Goal: Transaction & Acquisition: Download file/media

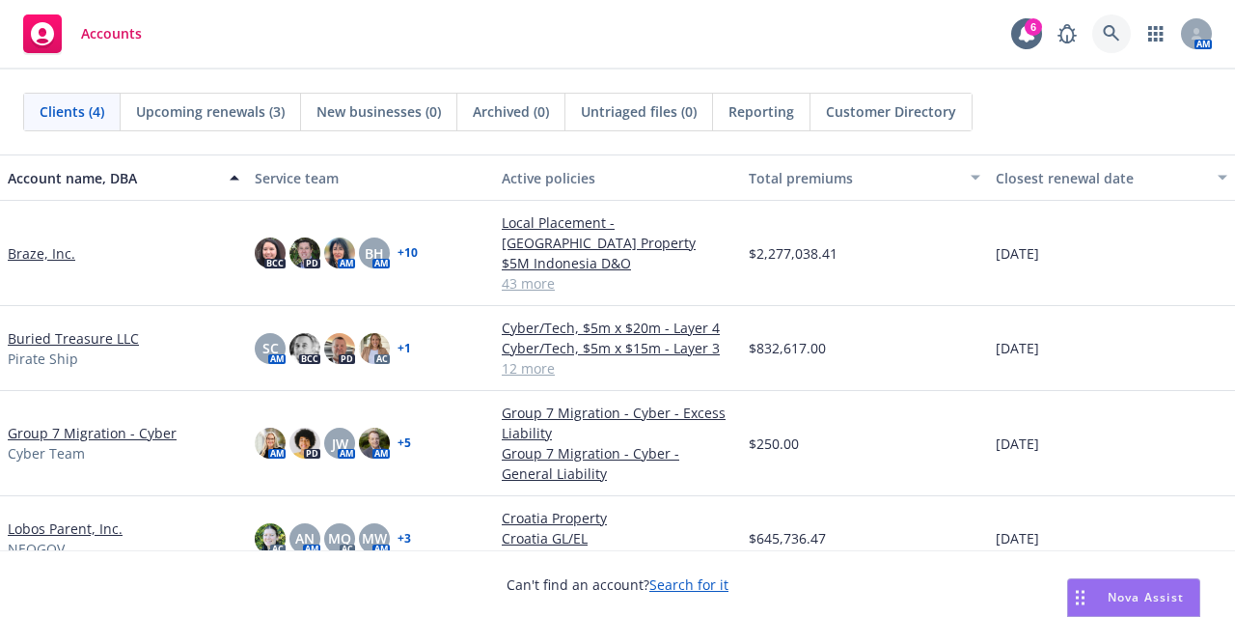
click at [1127, 45] on link at bounding box center [1112, 33] width 39 height 39
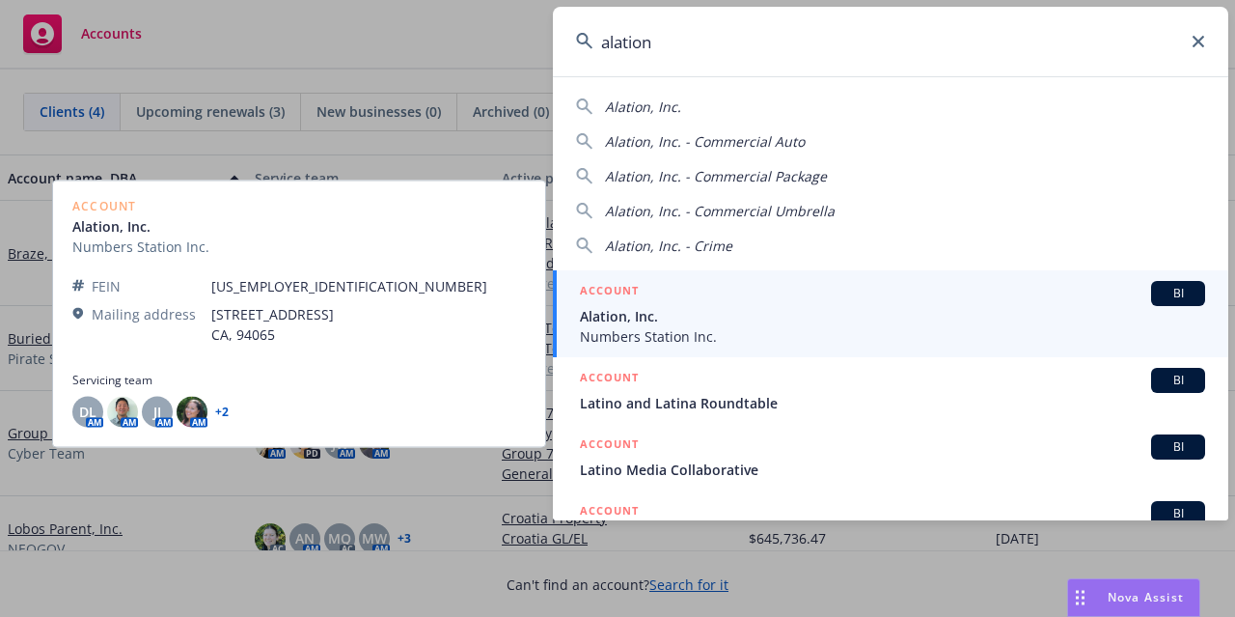
type input "alation"
click at [668, 327] on span "Numbers Station Inc." at bounding box center [892, 336] width 625 height 20
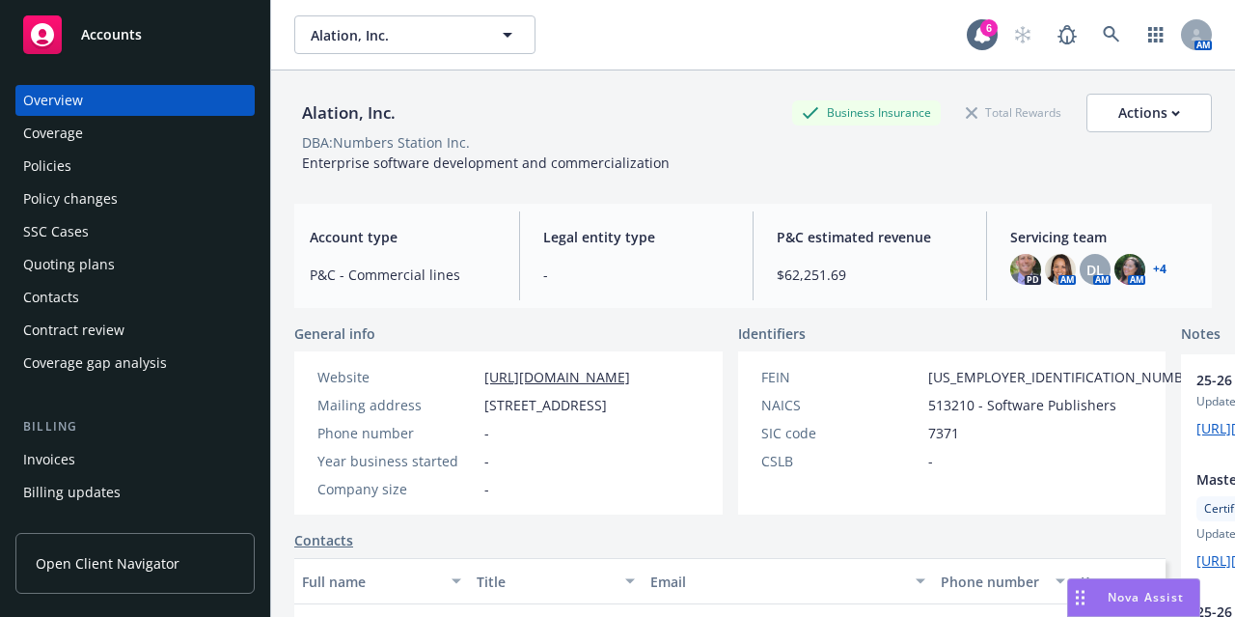
click at [68, 161] on div "Policies" at bounding box center [47, 166] width 48 height 31
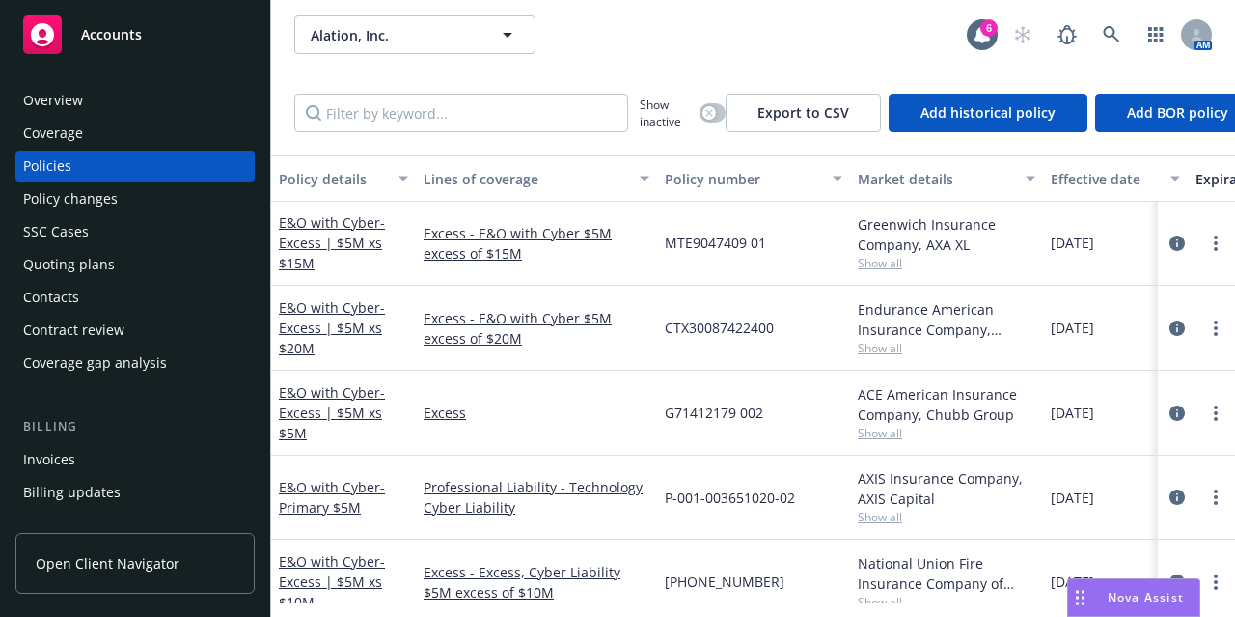
scroll to position [491, 0]
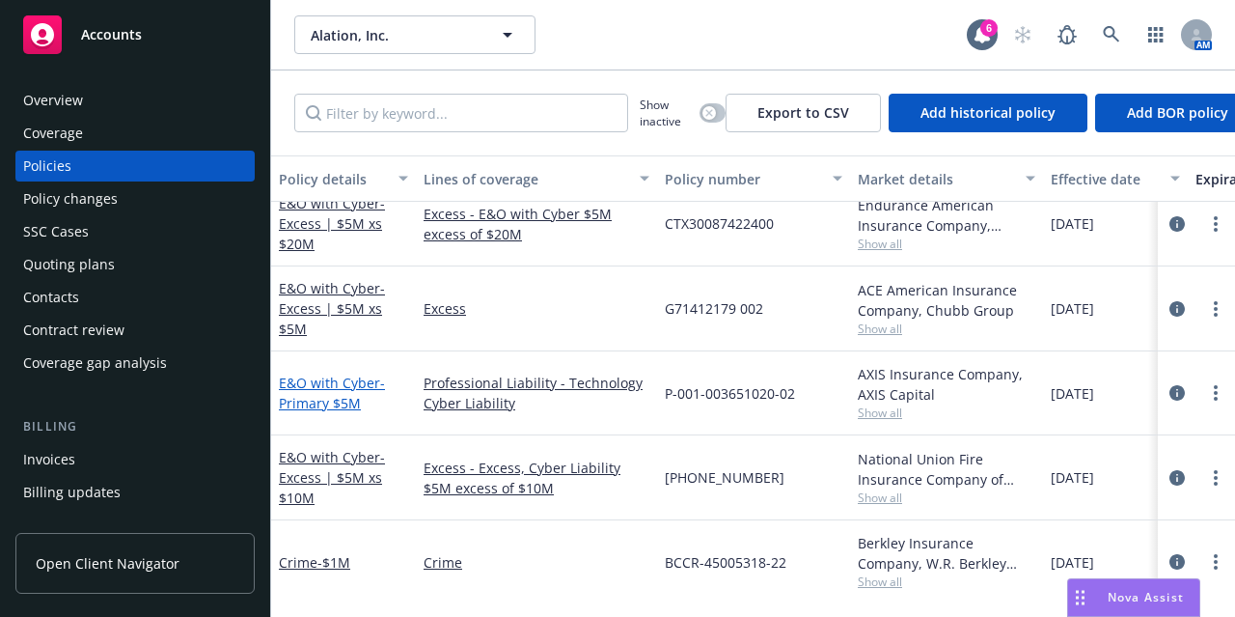
click at [308, 374] on link "E&O with Cyber - Primary $5M" at bounding box center [332, 393] width 106 height 39
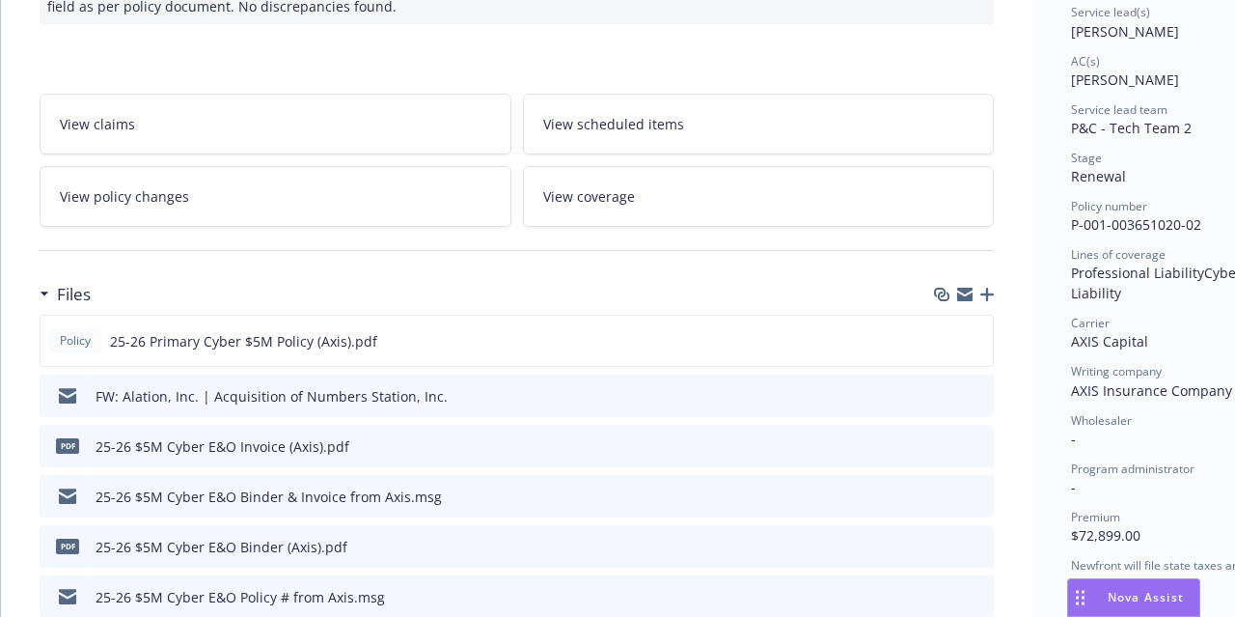
scroll to position [304, 0]
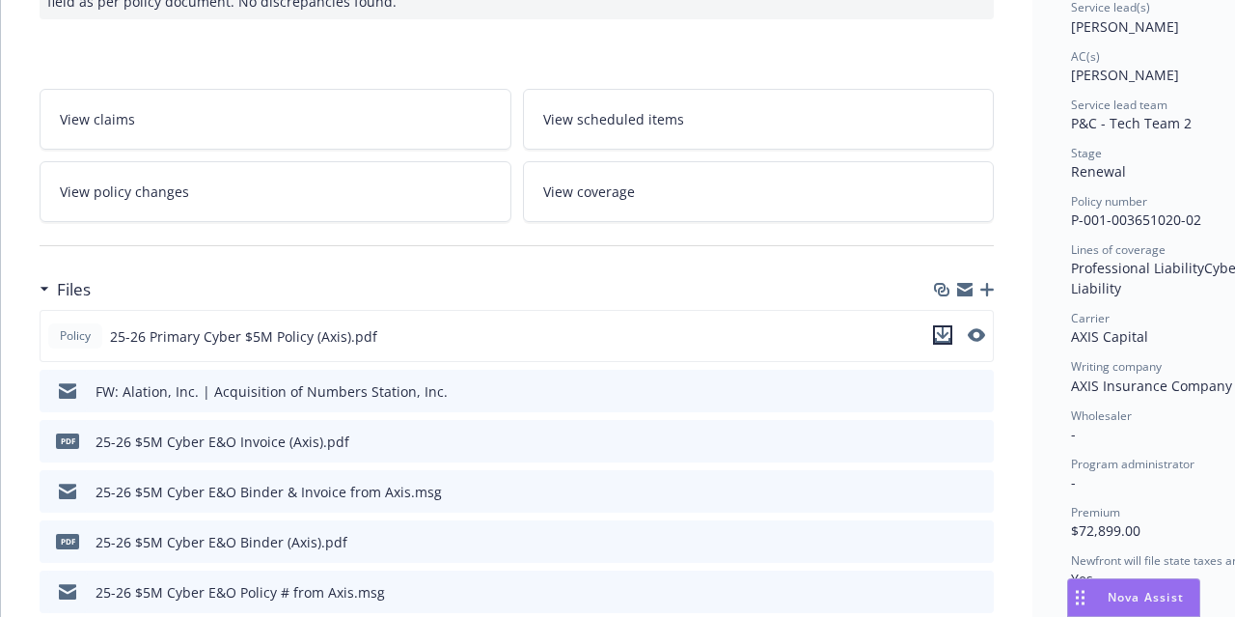
click at [944, 327] on icon "download file" at bounding box center [942, 334] width 15 height 15
